Goal: Information Seeking & Learning: Learn about a topic

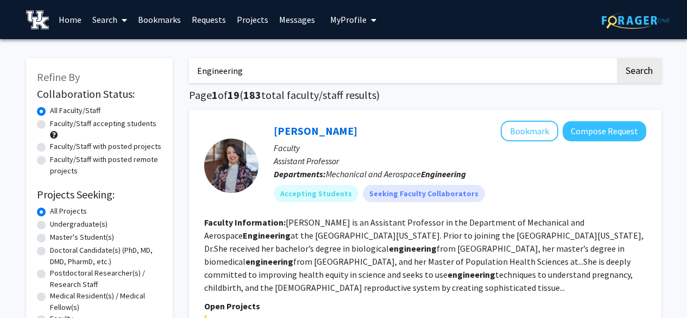
click at [366, 16] on span "My profile dropdown to access profile and logout" at bounding box center [371, 20] width 10 height 38
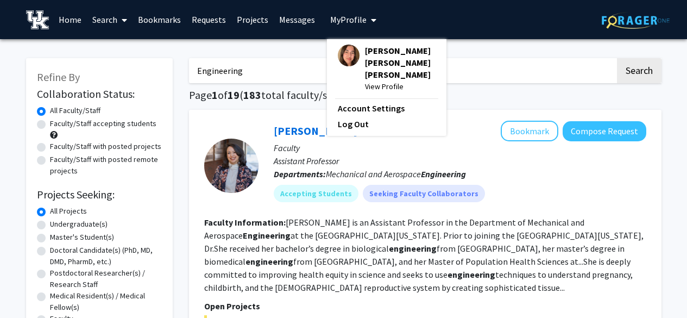
click at [349, 55] on img at bounding box center [349, 56] width 22 height 22
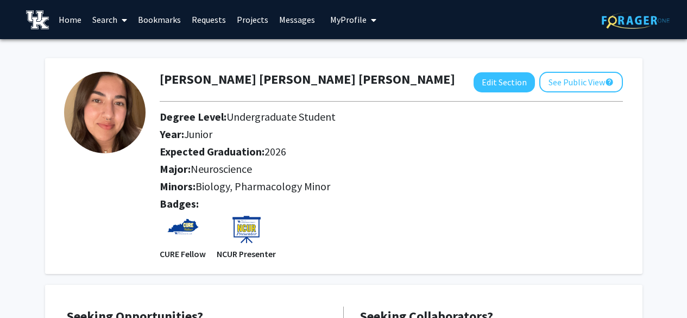
click at [99, 19] on link "Search" at bounding box center [110, 20] width 46 height 38
click at [138, 47] on span "Faculty/Staff" at bounding box center [127, 50] width 80 height 22
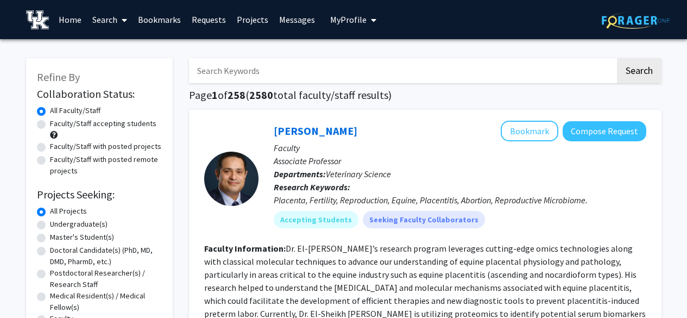
scroll to position [109, 0]
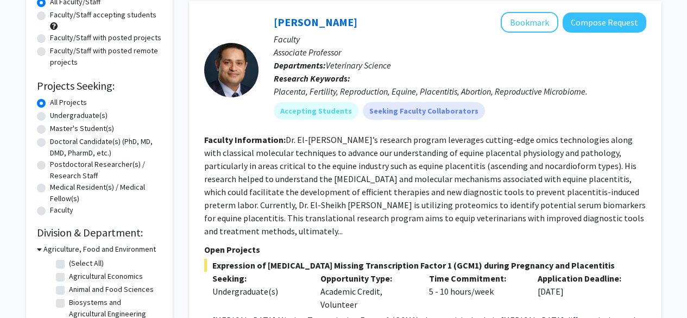
click at [50, 117] on label "Undergraduate(s)" at bounding box center [79, 115] width 58 height 11
click at [50, 117] on input "Undergraduate(s)" at bounding box center [53, 113] width 7 height 7
radio input "true"
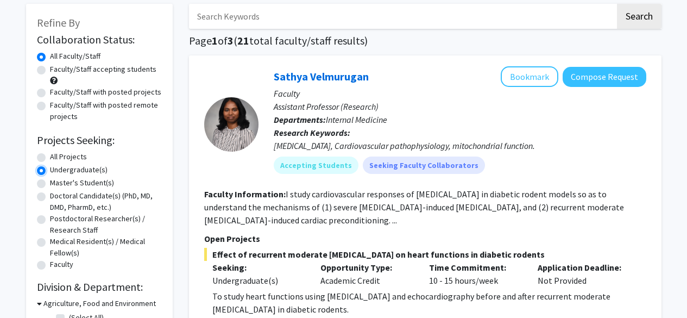
scroll to position [109, 0]
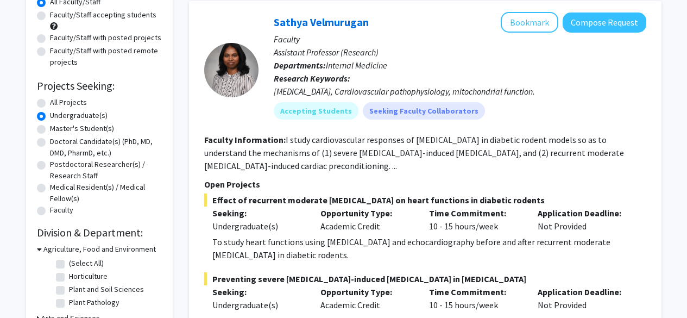
click at [50, 103] on label "All Projects" at bounding box center [68, 102] width 37 height 11
click at [50, 103] on input "All Projects" at bounding box center [53, 100] width 7 height 7
radio input "true"
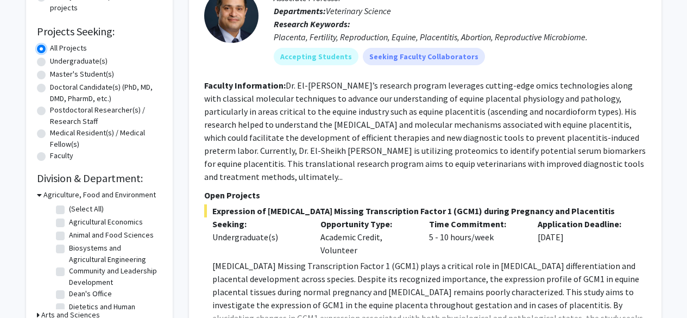
scroll to position [217, 0]
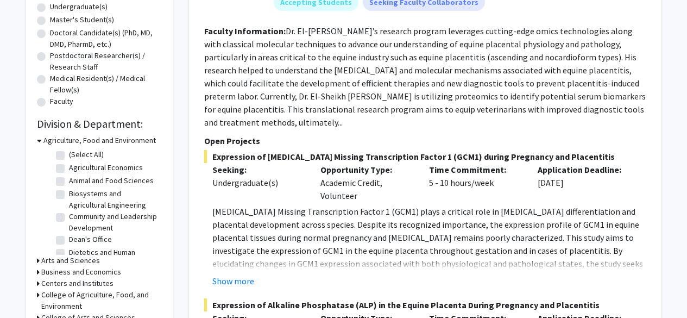
drag, startPoint x: 61, startPoint y: 180, endPoint x: 189, endPoint y: 168, distance: 128.1
click at [69, 179] on label "Animal and Food Sciences" at bounding box center [111, 180] width 85 height 11
click at [69, 179] on input "Animal and Food Sciences" at bounding box center [72, 178] width 7 height 7
checkbox input "true"
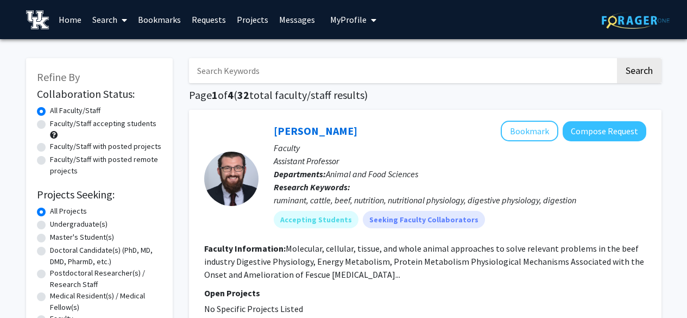
click at [350, 24] on span "My Profile" at bounding box center [348, 19] width 36 height 11
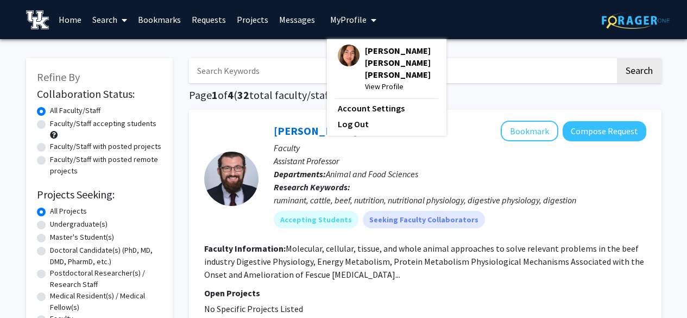
click at [356, 52] on div "Diana Sofia Gomez Gallo View Profile" at bounding box center [387, 69] width 98 height 48
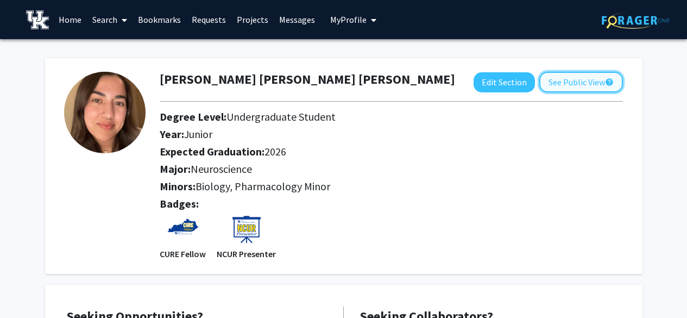
click at [570, 81] on button "See Public View help" at bounding box center [581, 82] width 84 height 21
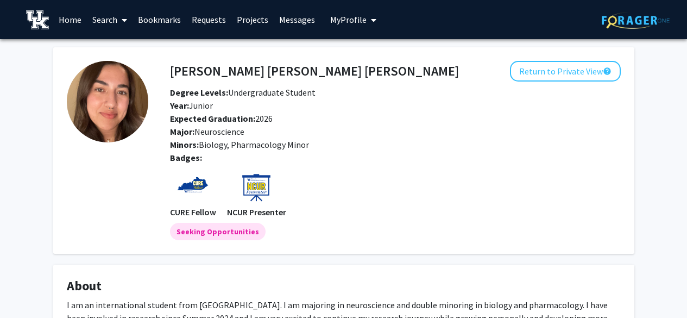
click at [111, 24] on link "Search" at bounding box center [110, 20] width 46 height 38
click at [120, 42] on span "Faculty/Staff" at bounding box center [127, 50] width 80 height 22
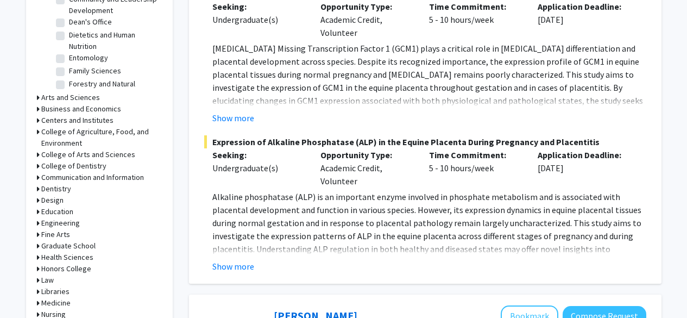
scroll to position [434, 0]
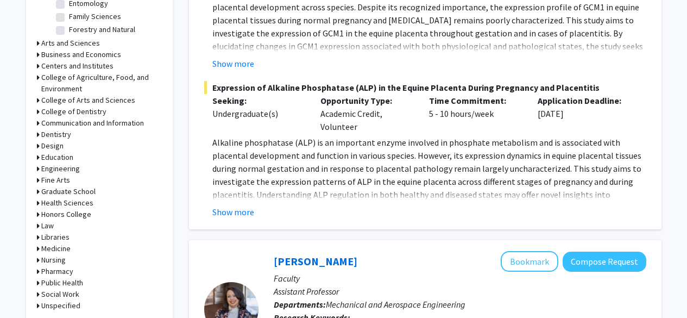
click at [38, 180] on icon at bounding box center [38, 179] width 3 height 11
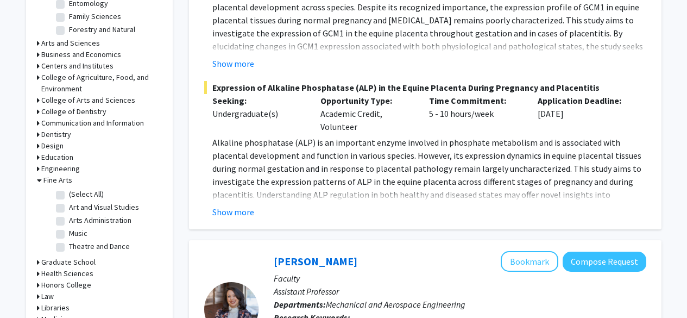
drag, startPoint x: 59, startPoint y: 209, endPoint x: 86, endPoint y: 208, distance: 27.2
click at [69, 209] on label "Art and Visual Studies" at bounding box center [104, 206] width 70 height 11
click at [69, 208] on input "Art and Visual Studies" at bounding box center [72, 204] width 7 height 7
checkbox input "true"
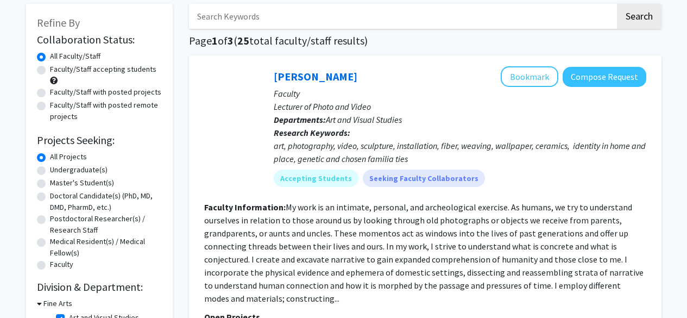
scroll to position [109, 0]
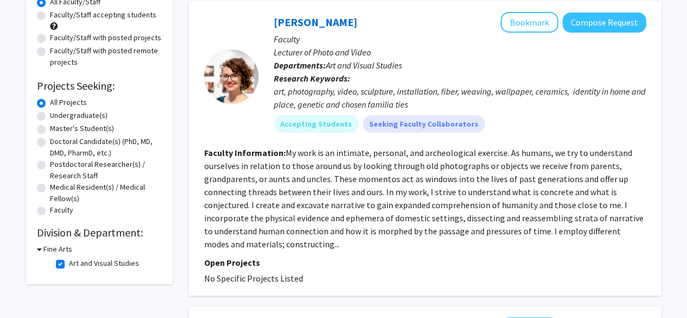
click at [40, 247] on icon at bounding box center [39, 248] width 5 height 11
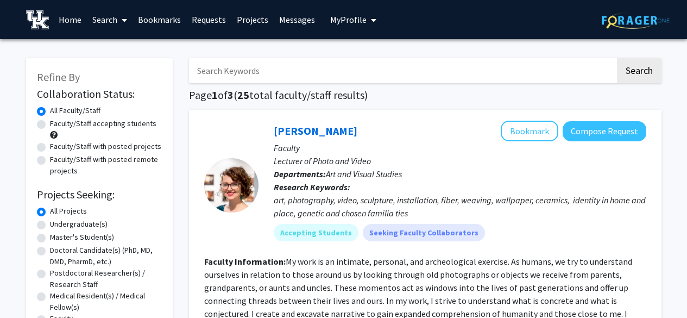
click at [62, 23] on link "Home" at bounding box center [70, 20] width 34 height 38
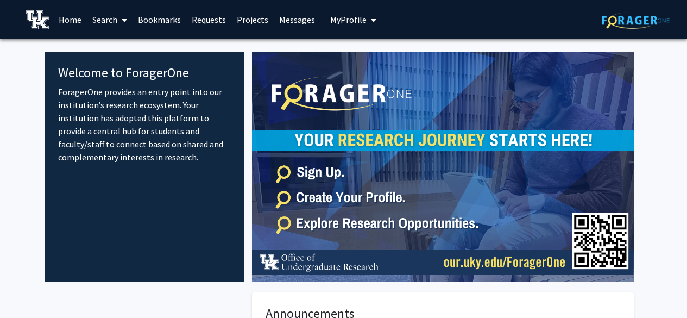
click at [119, 18] on span at bounding box center [122, 20] width 10 height 38
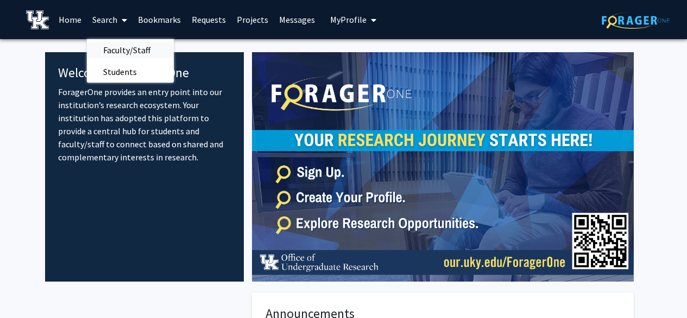
click at [120, 47] on span "Faculty/Staff" at bounding box center [127, 50] width 80 height 22
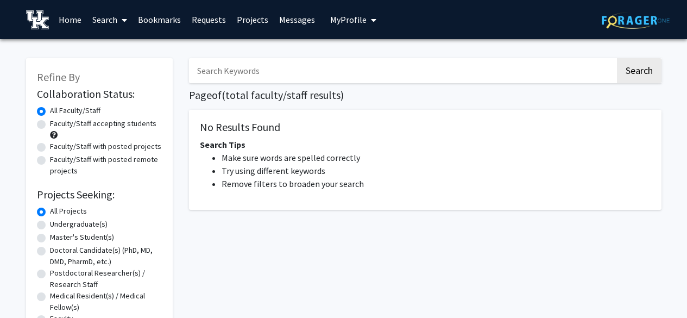
click at [270, 66] on input "Search Keywords" at bounding box center [402, 70] width 426 height 25
click at [617, 58] on button "Search" at bounding box center [639, 70] width 45 height 25
click at [627, 67] on button "Search" at bounding box center [639, 70] width 45 height 25
click at [381, 74] on input "forensics" at bounding box center [402, 70] width 426 height 25
click at [617, 58] on button "Search" at bounding box center [639, 70] width 45 height 25
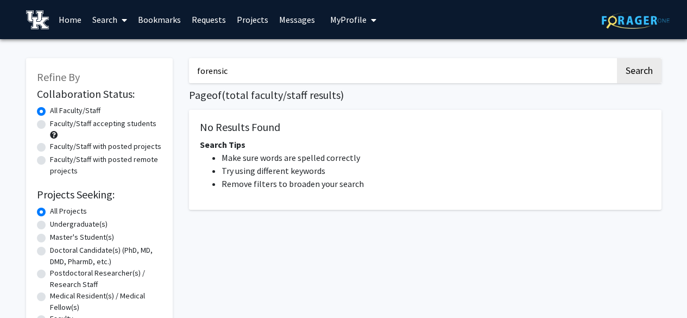
drag, startPoint x: 256, startPoint y: 68, endPoint x: 109, endPoint y: 22, distance: 154.7
click at [116, 49] on div "Refine By Collaboration Status: Collaboration Status All Faculty/Staff Collabor…" at bounding box center [343, 204] width 651 height 315
click at [617, 58] on button "Search" at bounding box center [639, 70] width 45 height 25
type input "criminology"
click at [617, 58] on button "Search" at bounding box center [639, 70] width 45 height 25
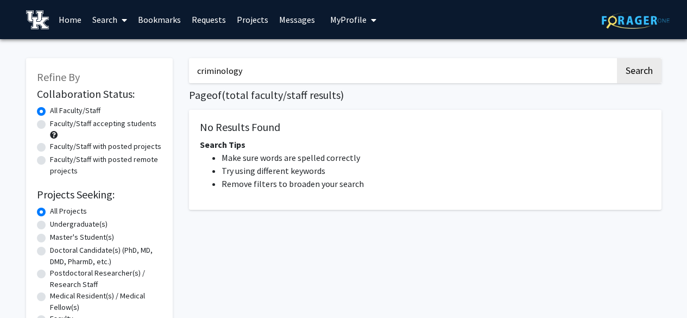
click at [617, 58] on button "Search" at bounding box center [639, 70] width 45 height 25
click at [108, 17] on link "Search" at bounding box center [110, 20] width 46 height 38
click at [119, 49] on span "Faculty/Staff" at bounding box center [127, 50] width 80 height 22
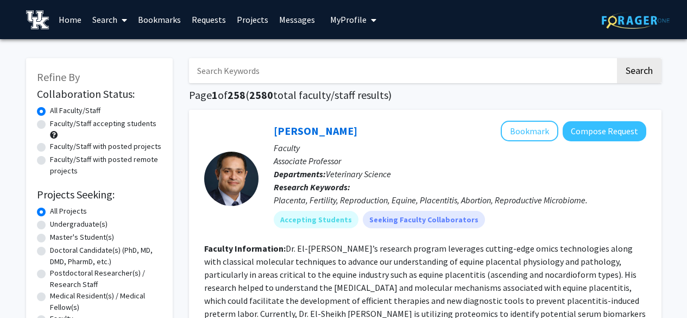
click at [270, 74] on input "Search Keywords" at bounding box center [402, 70] width 426 height 25
click at [617, 58] on button "Search" at bounding box center [639, 70] width 45 height 25
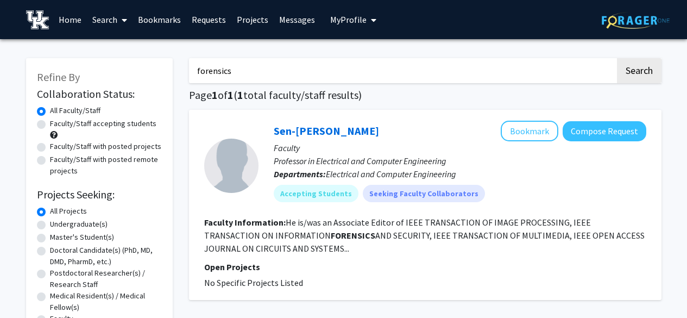
drag, startPoint x: 254, startPoint y: 78, endPoint x: 100, endPoint y: 74, distance: 153.7
click at [110, 85] on div "Refine By Collaboration Status: Collaboration Status All Faculty/Staff Collabor…" at bounding box center [343, 224] width 651 height 355
click at [617, 58] on button "Search" at bounding box center [639, 70] width 45 height 25
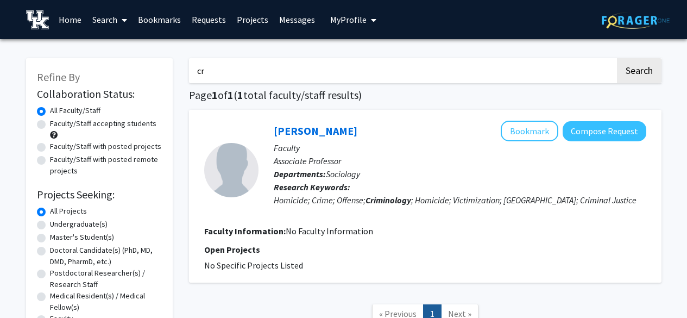
type input "c"
